Goal: Navigation & Orientation: Find specific page/section

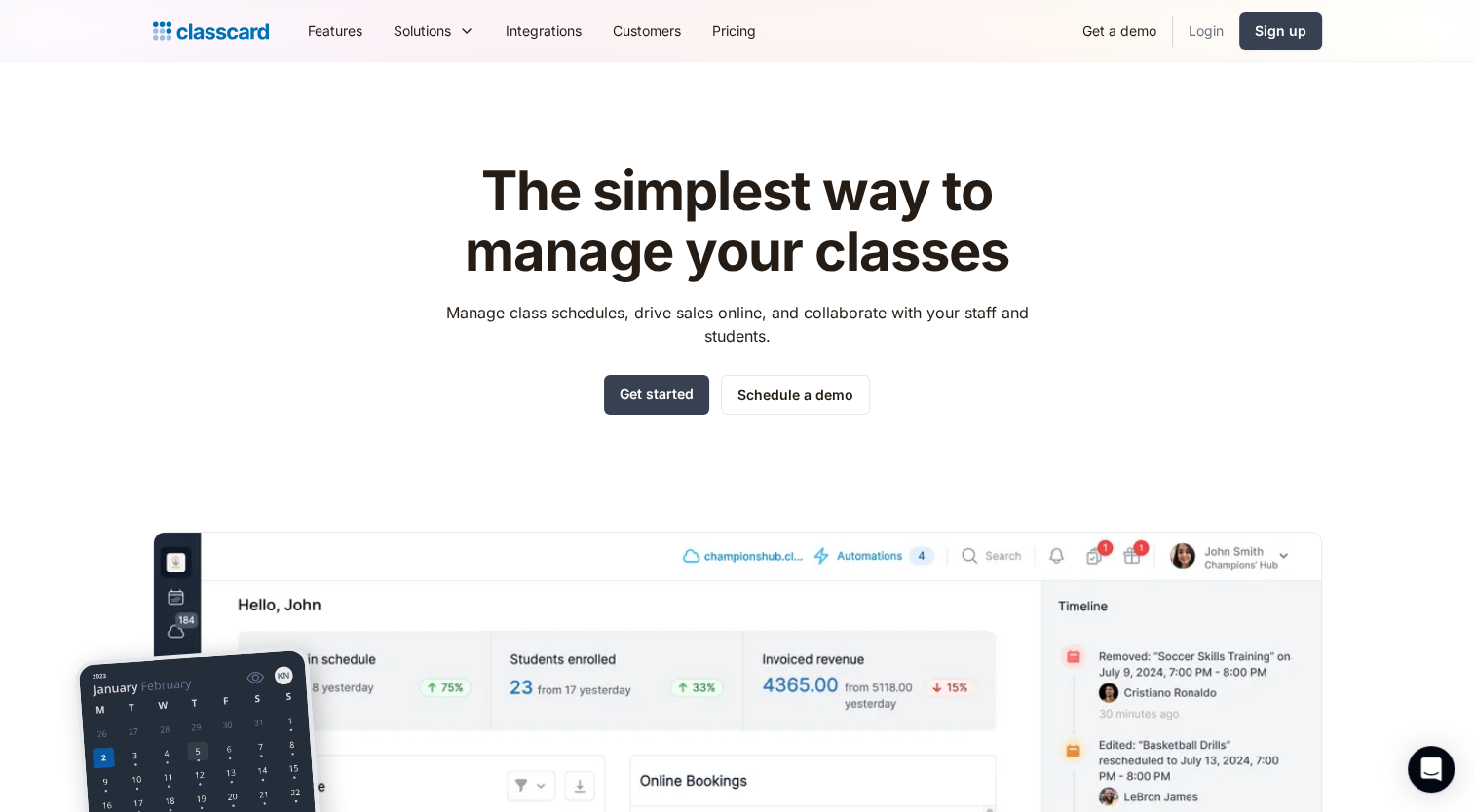
click at [1210, 28] on link "Login" at bounding box center [1205, 31] width 66 height 44
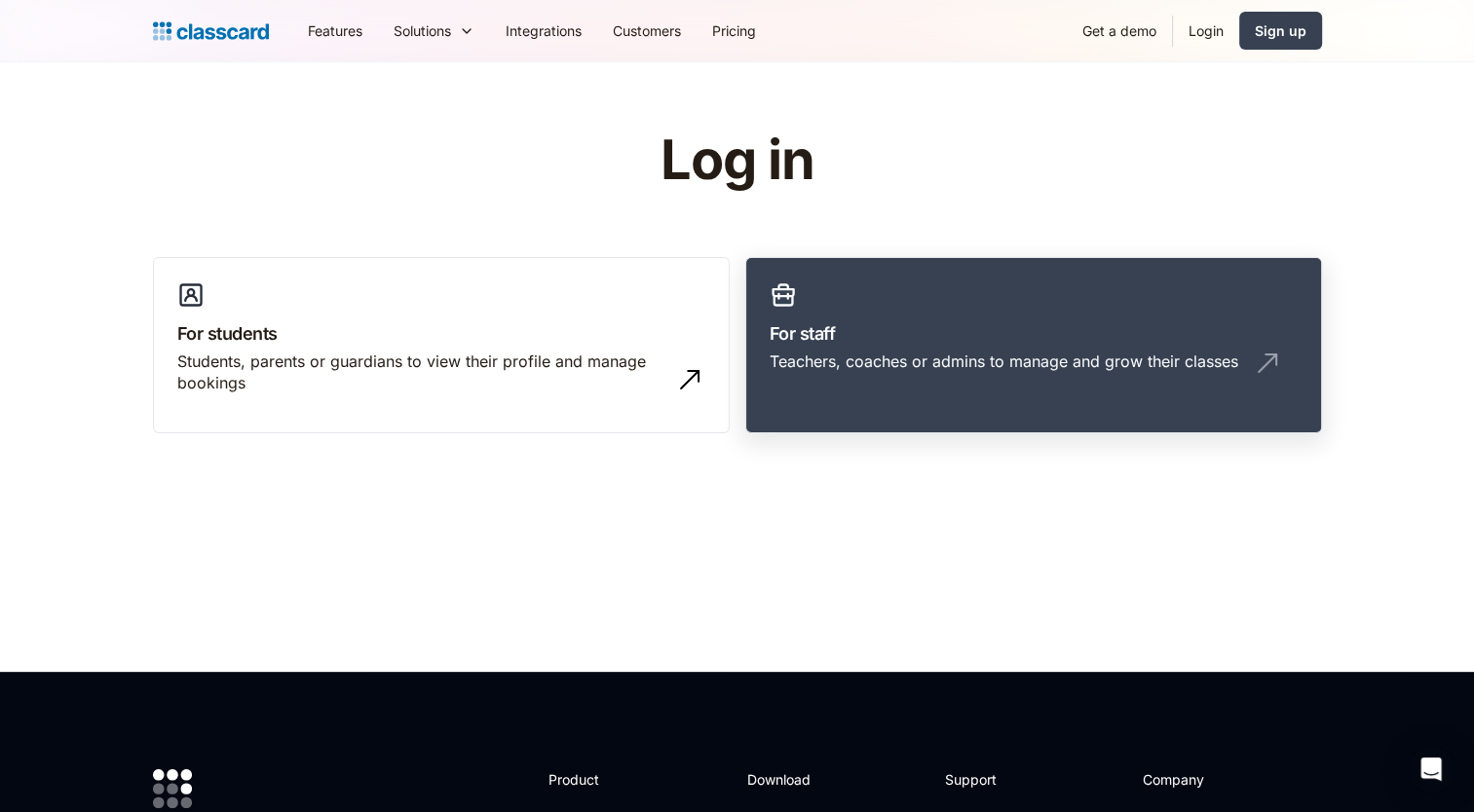
click at [969, 333] on h3 "For staff" at bounding box center [1033, 334] width 528 height 26
